Goal: Check status

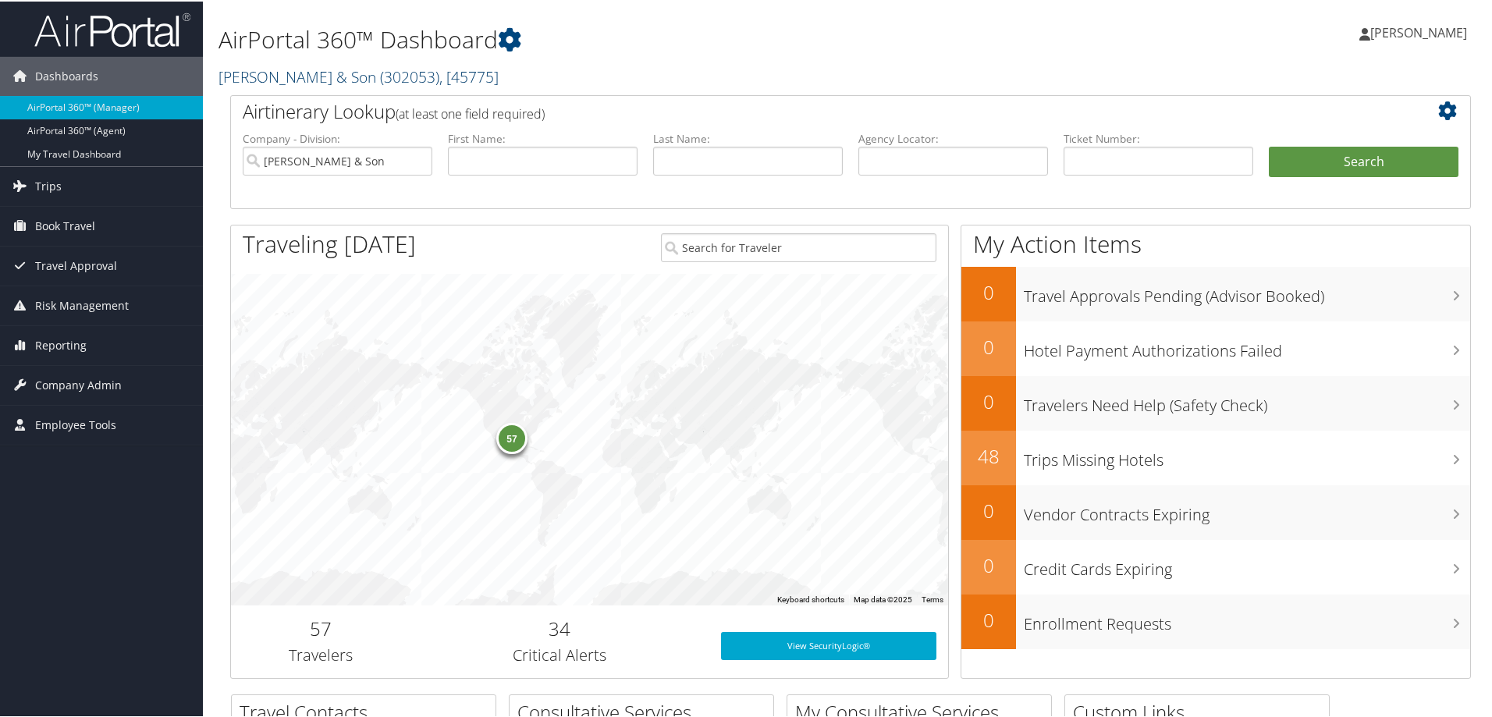
click at [318, 69] on link "[PERSON_NAME] & Son ( 302053 ) , [ 45775 ]" at bounding box center [359, 75] width 280 height 21
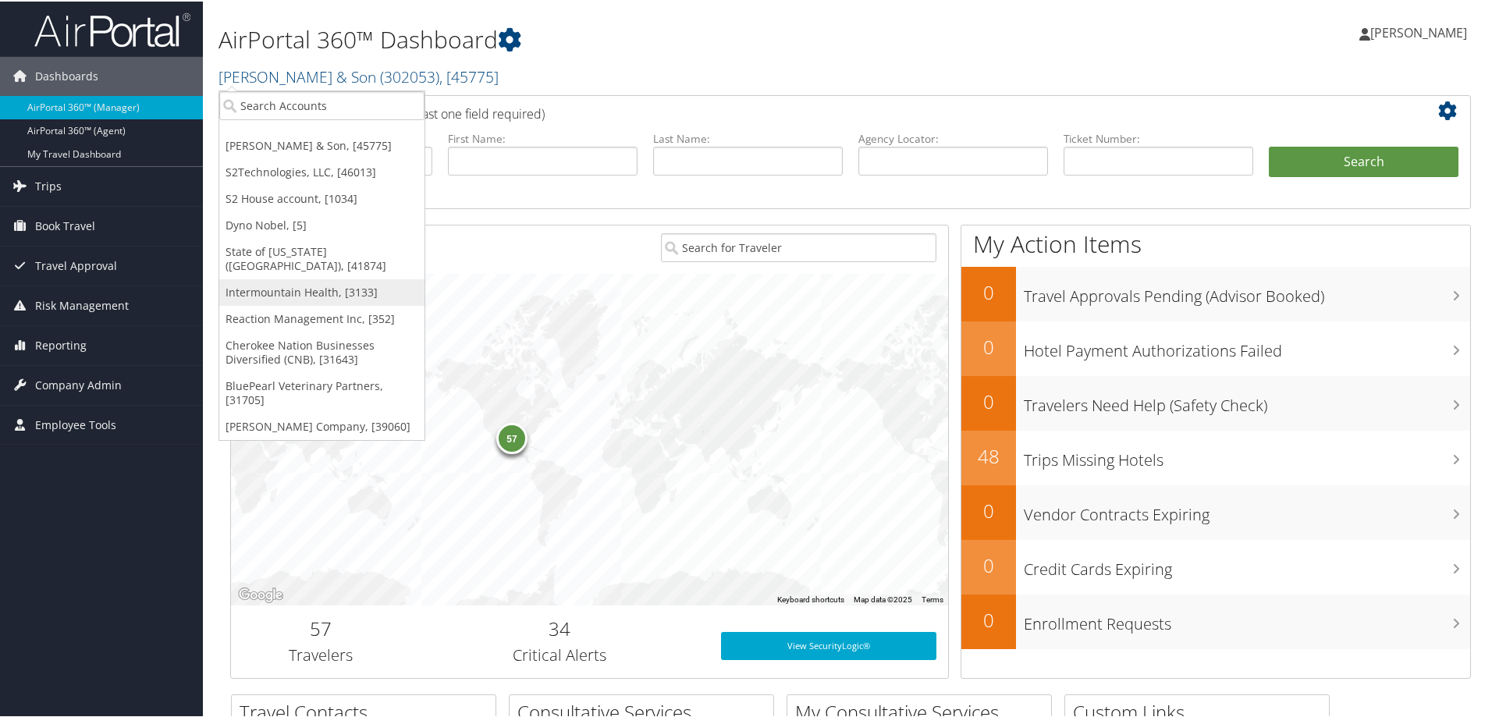
click at [304, 278] on link "Intermountain Health, [3133]" at bounding box center [321, 291] width 205 height 27
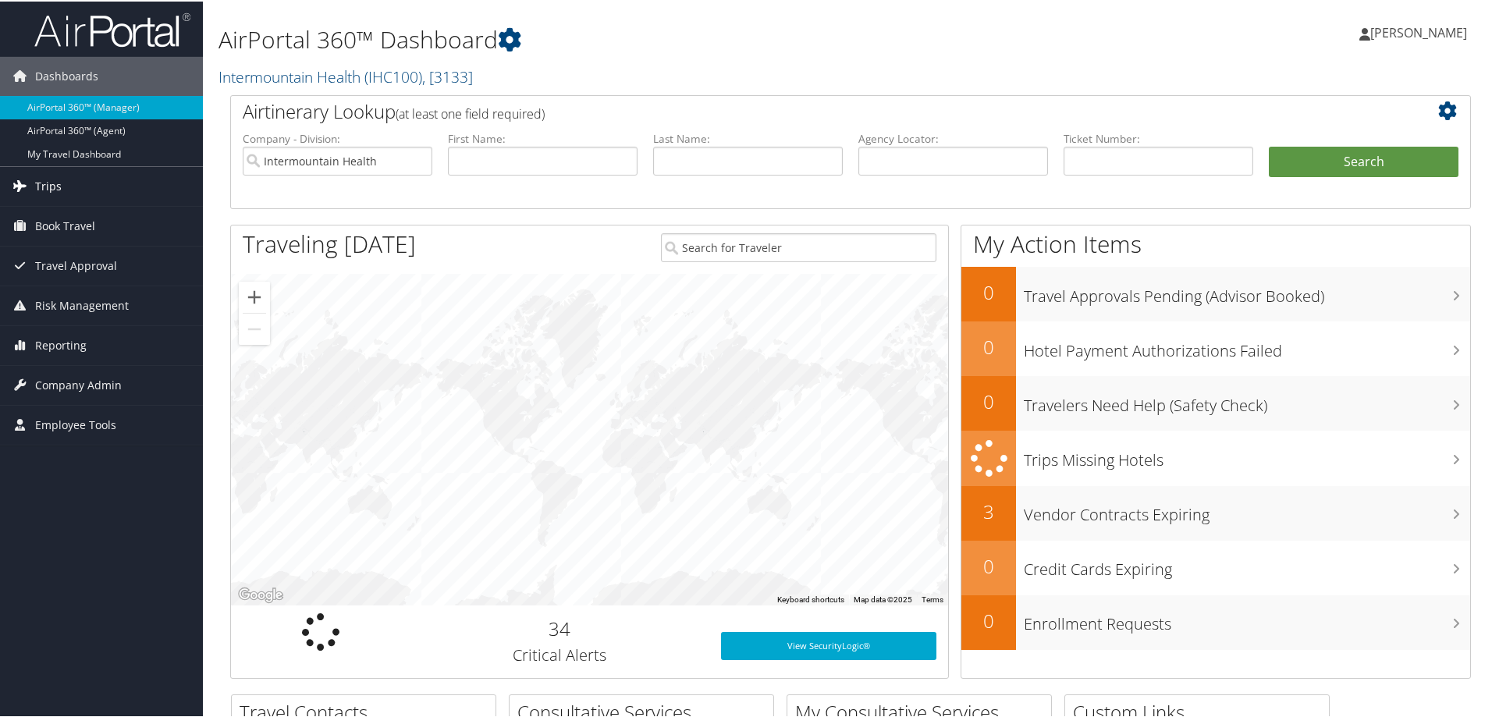
click at [49, 181] on span "Trips" at bounding box center [48, 184] width 27 height 39
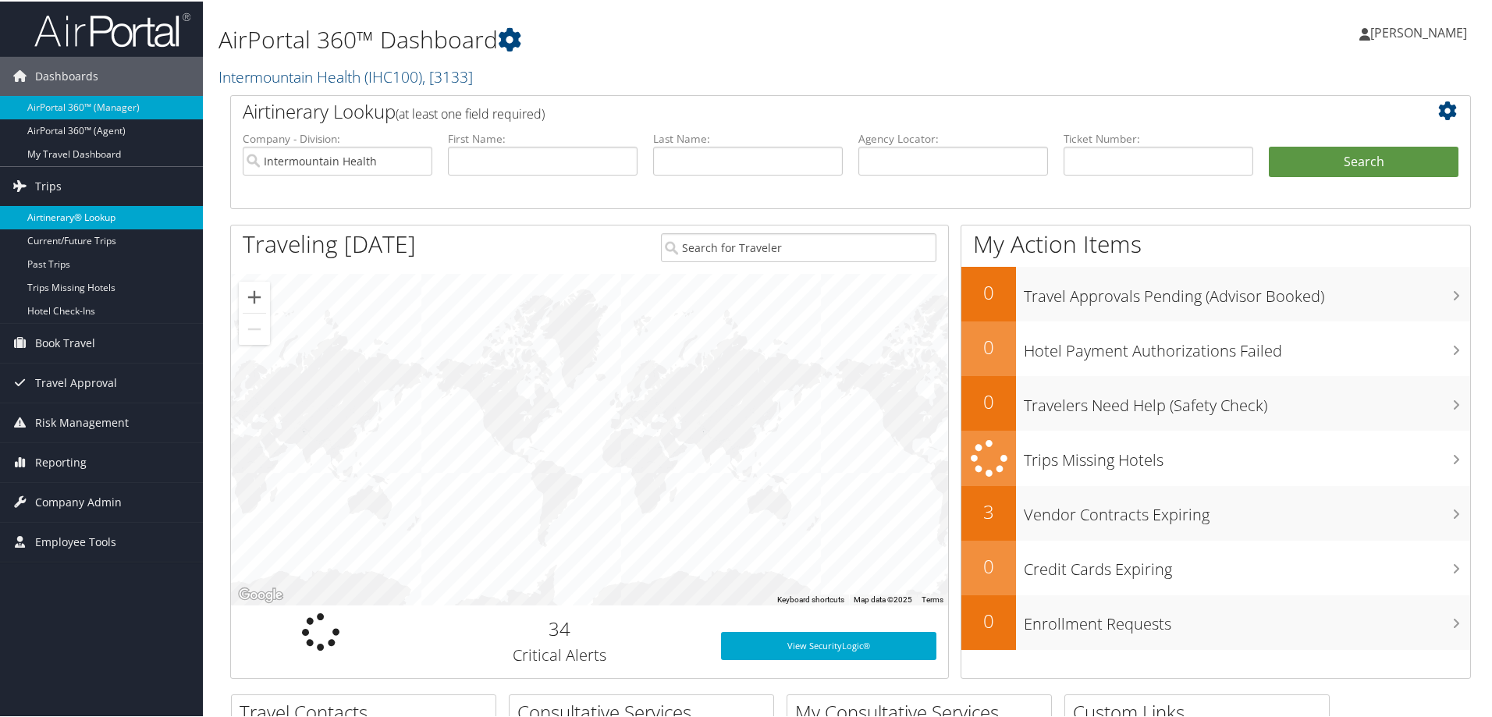
click at [90, 221] on link "Airtinerary® Lookup" at bounding box center [101, 215] width 203 height 23
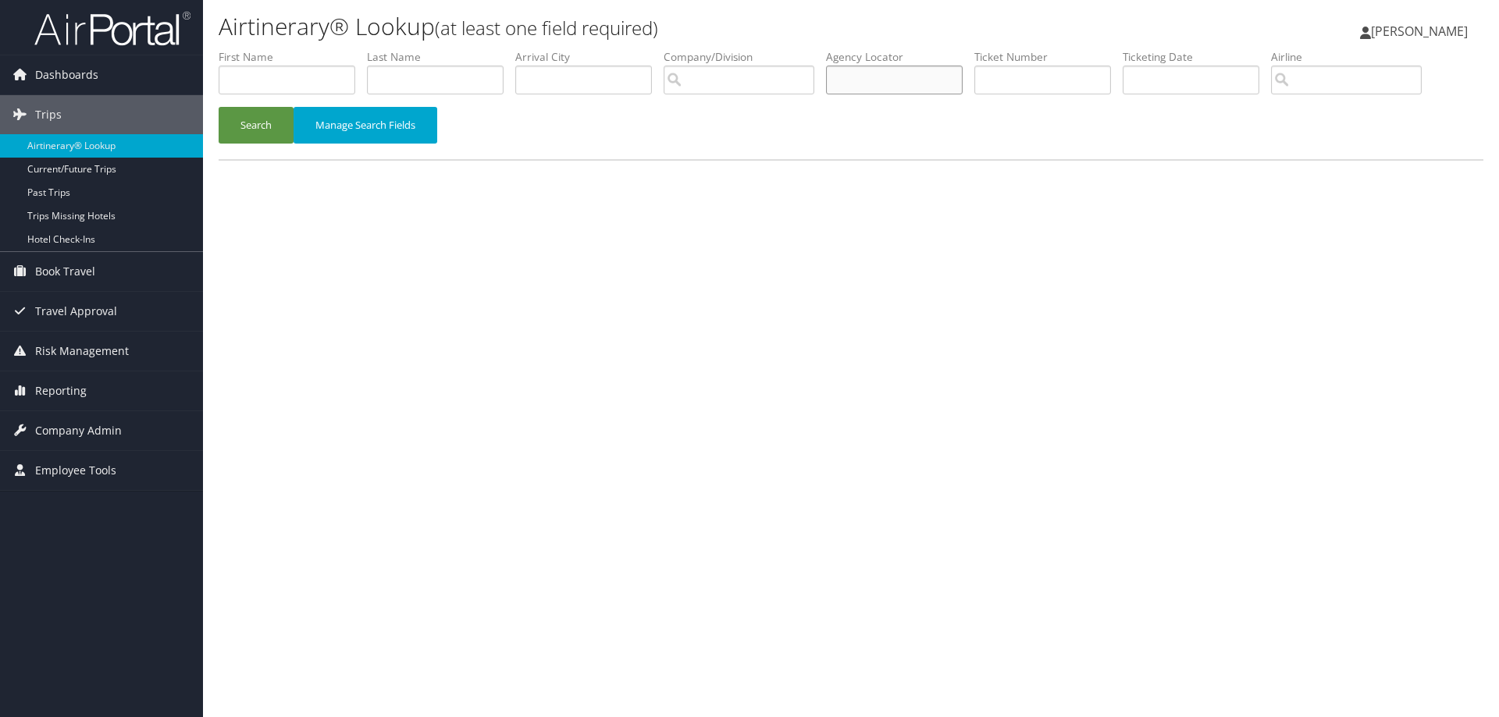
click at [898, 80] on input "text" at bounding box center [894, 80] width 137 height 29
type input "DJCYTY"
click at [262, 133] on button "Search" at bounding box center [256, 125] width 75 height 37
